Goal: Transaction & Acquisition: Purchase product/service

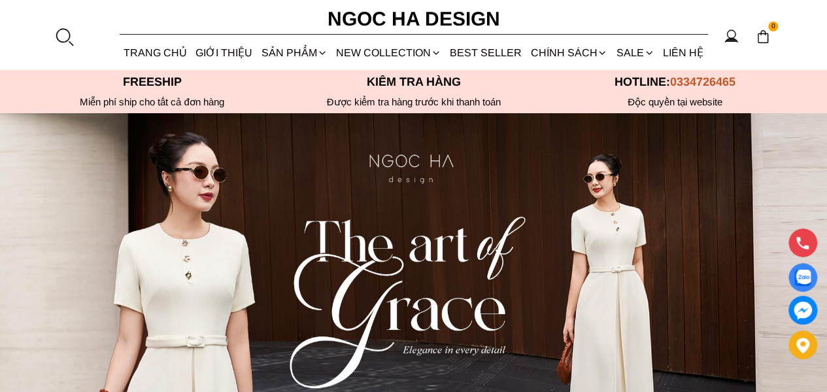
click at [69, 37] on div at bounding box center [64, 37] width 20 height 20
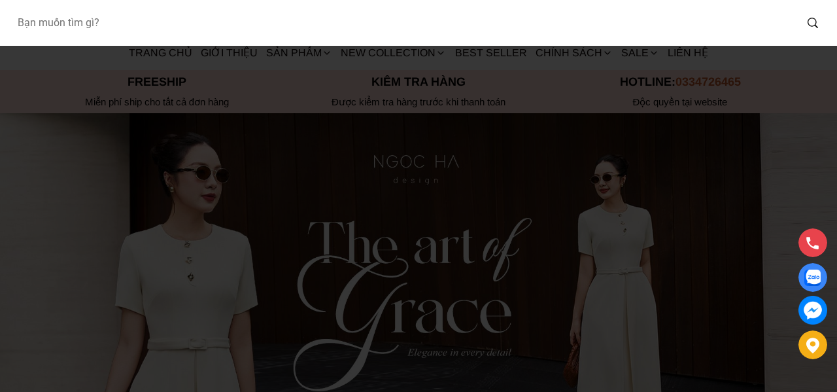
click at [92, 20] on input "Input search Bạn muốn tìm gì?" at bounding box center [401, 23] width 789 height 30
type input "bq06"
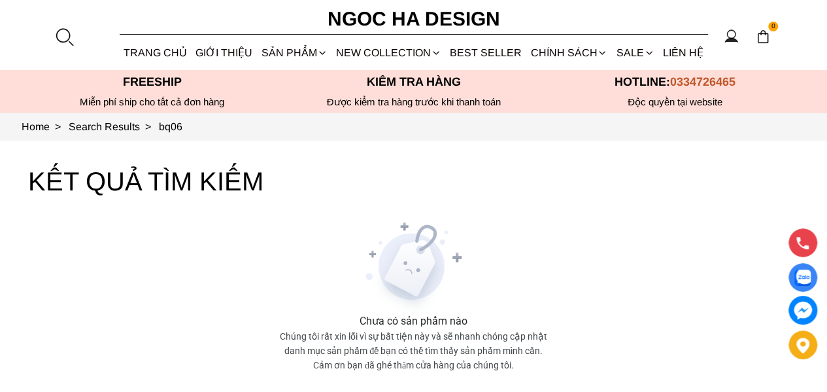
click at [69, 37] on div at bounding box center [64, 37] width 20 height 20
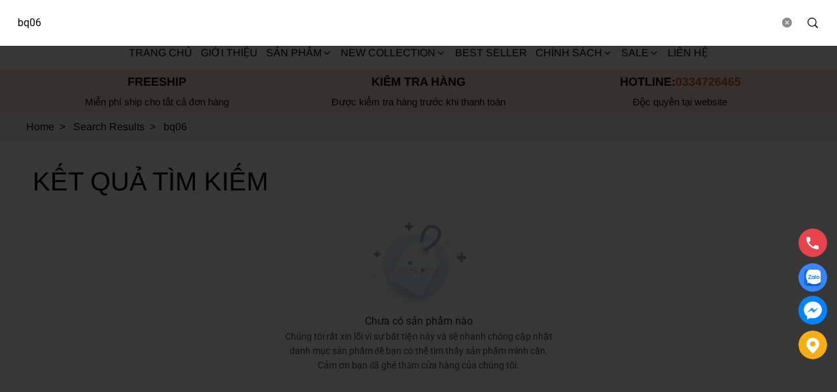
click at [99, 24] on input "bq06" at bounding box center [393, 23] width 772 height 30
type input "b"
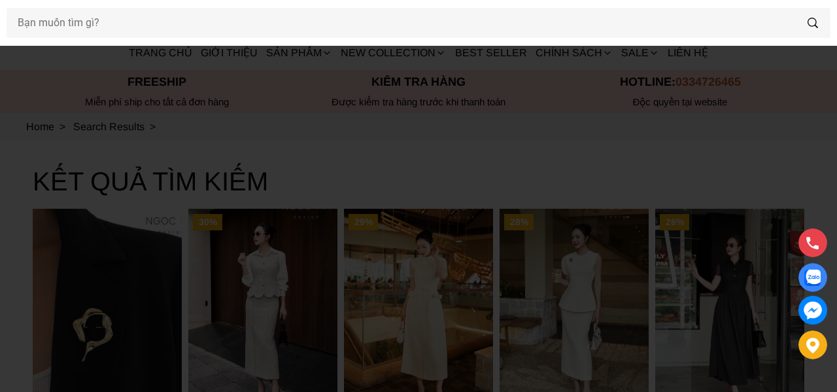
click at [387, 154] on div at bounding box center [418, 196] width 837 height 392
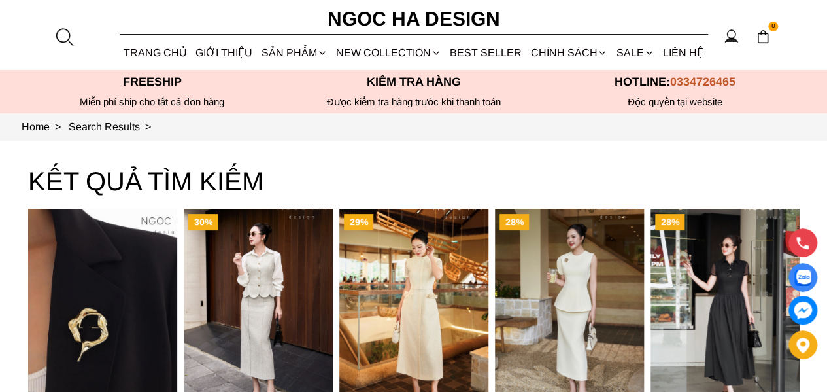
click at [0, 0] on link "Vest" at bounding box center [0, 0] width 0 height 0
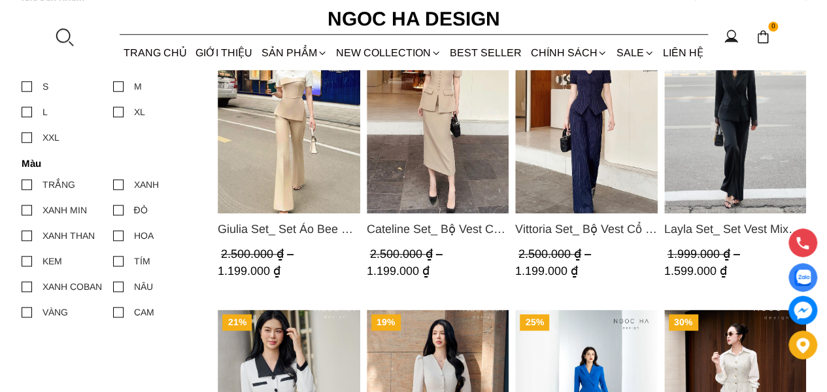
scroll to position [654, 0]
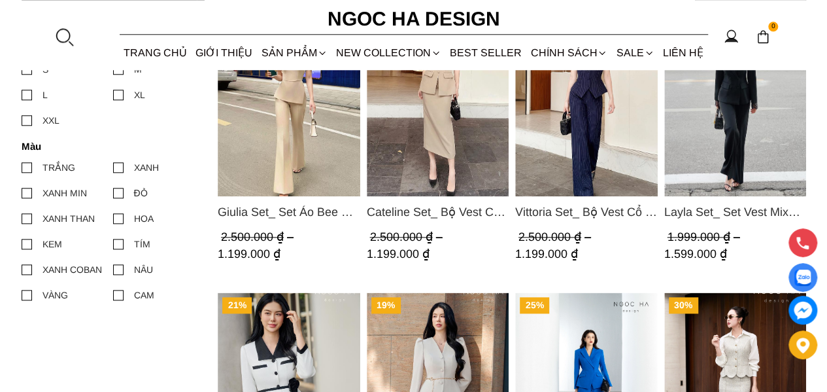
click at [59, 26] on section "0 Trang chủ Giới thiệu Sản phẩm [GEOGRAPHIC_DATA] Áo thun Áo sơ mi Áo Peplum Áo…" at bounding box center [413, 35] width 827 height 70
drag, startPoint x: 72, startPoint y: 26, endPoint x: 60, endPoint y: 39, distance: 18.0
click at [72, 26] on section "0 Trang chủ Giới thiệu Sản phẩm [GEOGRAPHIC_DATA] Áo thun Áo sơ mi Áo Peplum Áo…" at bounding box center [413, 35] width 827 height 70
click at [60, 39] on div at bounding box center [64, 37] width 20 height 20
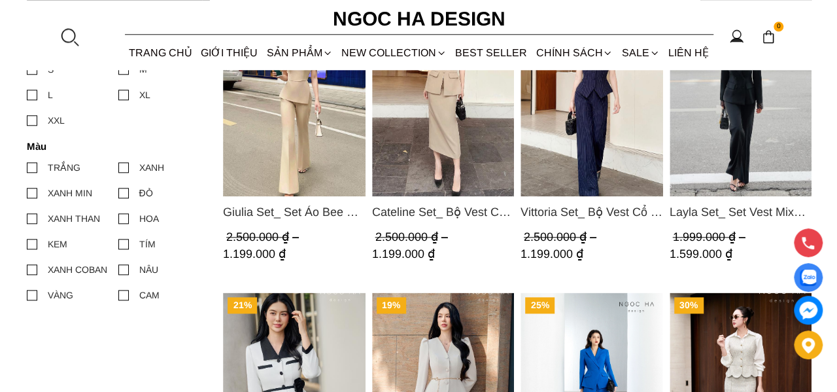
scroll to position [0, 0]
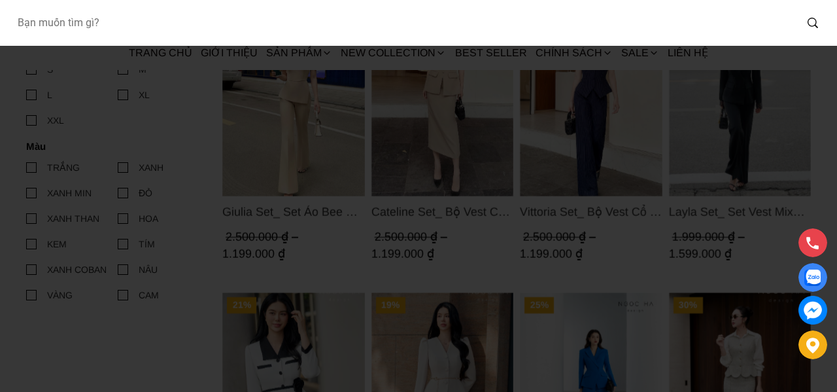
click at [100, 22] on input "Input search Bạn muốn tìm gì?" at bounding box center [401, 23] width 789 height 30
type input "bq06"
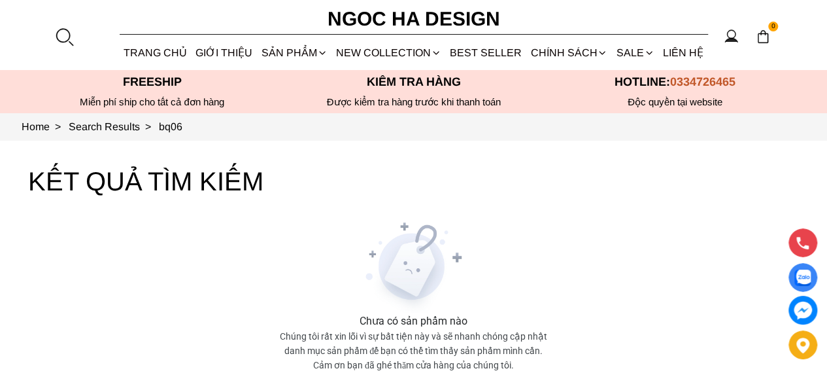
click at [35, 40] on section "bq06 0 Trang chủ Giới thiệu Sản phẩm Áo Áo thun Áo sơ mi Áo Peplum Áo lụa Áo le…" at bounding box center [413, 35] width 827 height 70
click at [59, 44] on div at bounding box center [64, 37] width 20 height 20
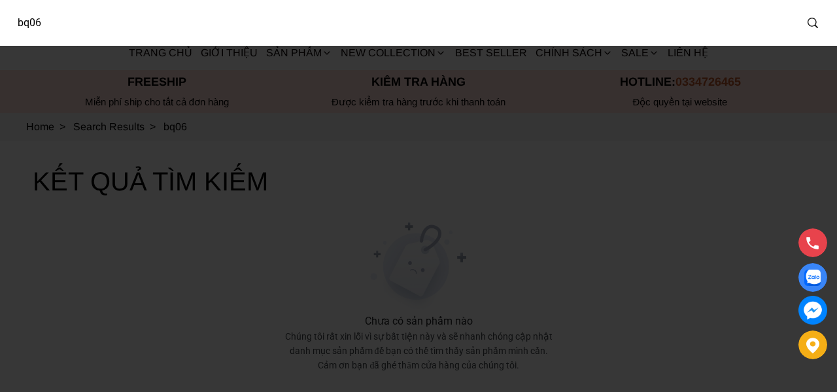
click at [30, 26] on input "bq06" at bounding box center [401, 23] width 789 height 30
type input "bq-06"
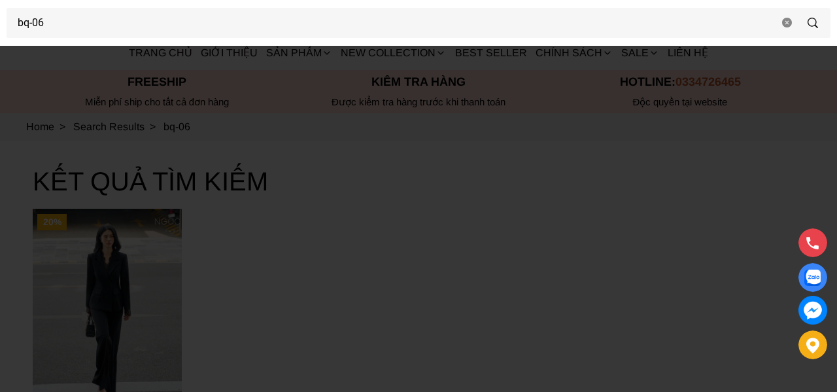
click at [129, 295] on div at bounding box center [418, 196] width 837 height 392
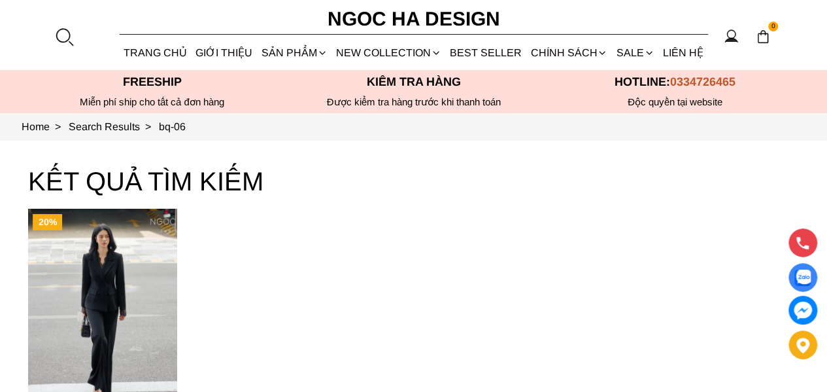
scroll to position [131, 0]
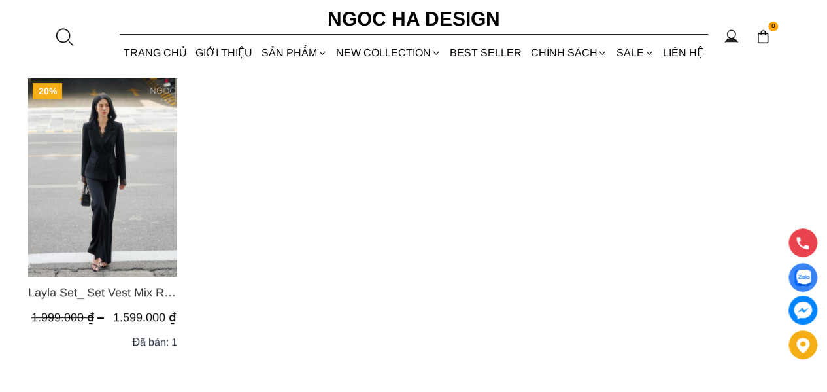
click at [112, 183] on img "Product image - Layla Set_ Set Vest Mix Ren Đen Quần Suông BQ-06" at bounding box center [102, 177] width 149 height 199
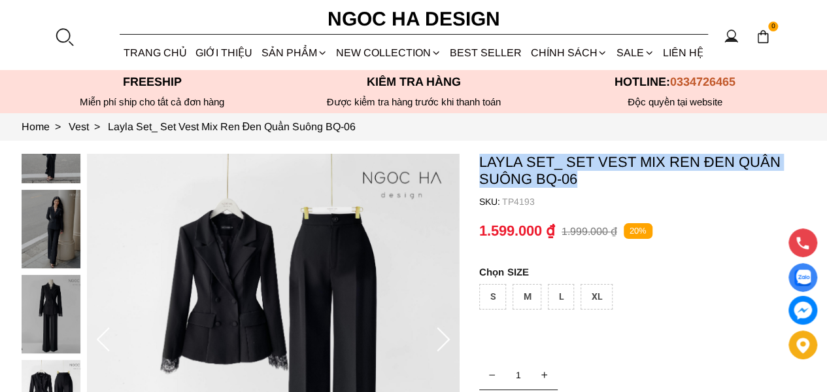
drag, startPoint x: 586, startPoint y: 178, endPoint x: 464, endPoint y: 163, distance: 122.5
click at [464, 163] on section "Layla Set_ Set Vest Mix Ren Đen Quần Suông BQ-06 SKU: TP4193 1 THÊM VÀO GIỎ HÀN…" at bounding box center [413, 375] width 827 height 468
copy section "Layla Set_ Set Vest Mix Ren Đen Quần Suông BQ-06"
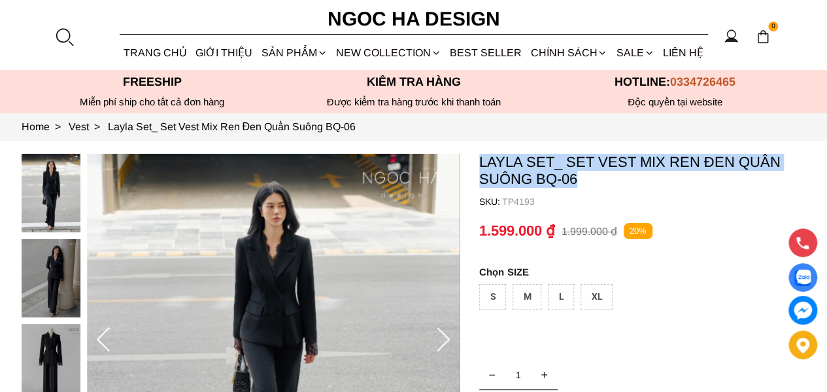
copy section "Layla Set_ Set Vest Mix Ren Đen Quần Suông BQ-06"
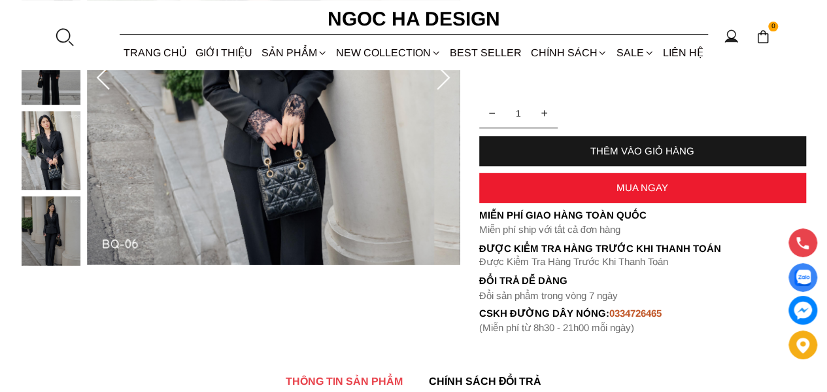
scroll to position [458, 0]
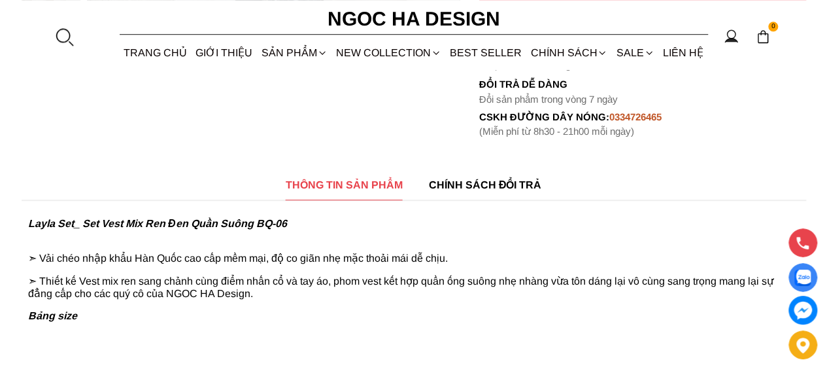
click at [96, 263] on p "➣ Vải chéo nhập khẩu Hàn Quốc cao cấp mềm mại, độ co giãn nhẹ mặc thoải mái dễ …" at bounding box center [414, 252] width 772 height 24
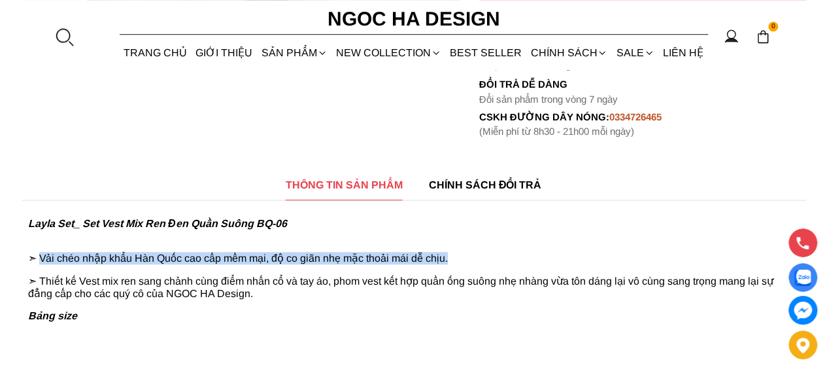
drag, startPoint x: 44, startPoint y: 258, endPoint x: 535, endPoint y: 257, distance: 491.1
click at [535, 257] on p "➣ Vải chéo nhập khẩu Hàn Quốc cao cấp mềm mại, độ co giãn nhẹ mặc thoải mái dễ …" at bounding box center [414, 252] width 772 height 24
copy p "Vải chéo nhập khẩu Hàn Quốc cao cấp mềm mại, độ co giãn nhẹ mặc thoải mái dễ ch…"
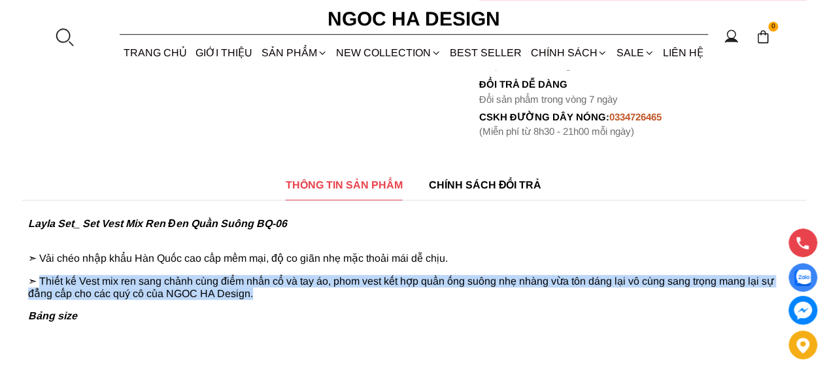
drag, startPoint x: 41, startPoint y: 281, endPoint x: 323, endPoint y: 297, distance: 282.3
click at [323, 297] on p "➣ Thiết kế Vest mix ren sang chảnh cùng điểm nhấn cổ và tay áo, phom vest kết h…" at bounding box center [414, 287] width 772 height 25
copy p "Thiết kế Vest mix ren sang chảnh cùng điểm nhấn cổ và tay áo, phom vest kết hợp…"
